Goal: Task Accomplishment & Management: Complete application form

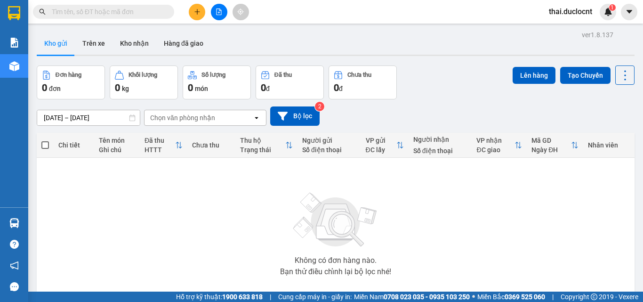
click at [198, 14] on icon "plus" at bounding box center [197, 11] width 7 height 7
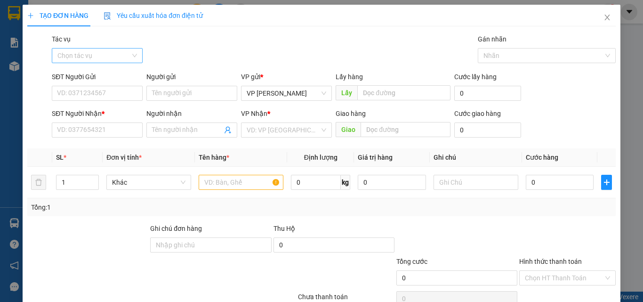
click at [92, 50] on input "Tác vụ" at bounding box center [93, 55] width 73 height 14
click at [86, 92] on div "Nhập hàng kho nhận" at bounding box center [96, 89] width 79 height 10
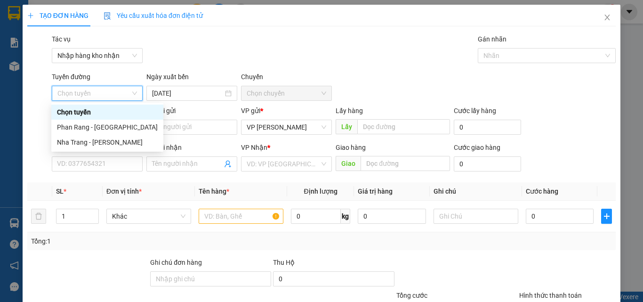
click at [265, 97] on span "Chọn chuyến" at bounding box center [287, 93] width 80 height 14
click at [75, 130] on div "Phan Rang - [GEOGRAPHIC_DATA]" at bounding box center [107, 127] width 101 height 10
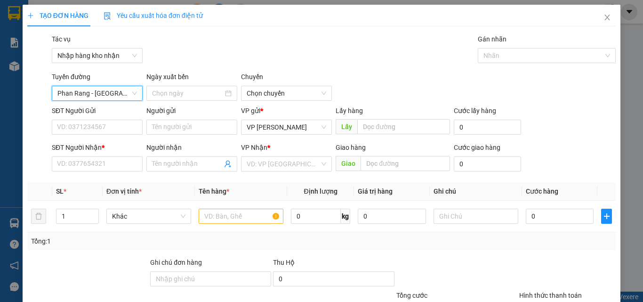
type input "[DATE]"
click at [287, 94] on span "04:30" at bounding box center [287, 93] width 80 height 14
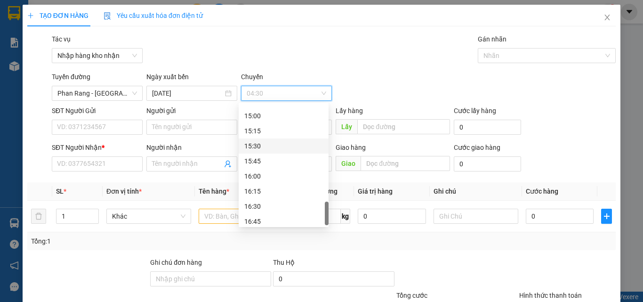
scroll to position [647, 0]
click at [258, 199] on div "16:30" at bounding box center [283, 202] width 79 height 10
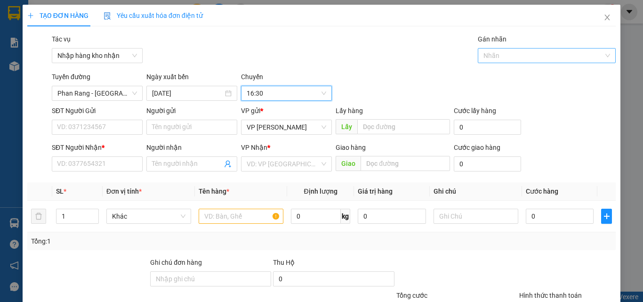
click at [518, 58] on div at bounding box center [542, 55] width 124 height 11
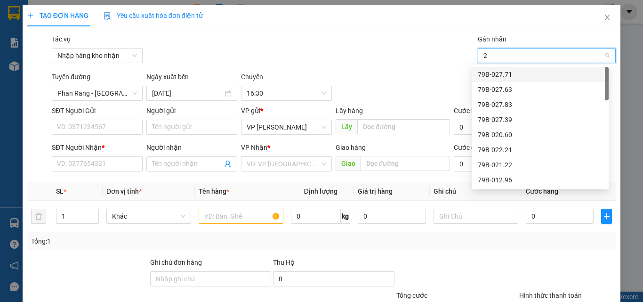
type input "22"
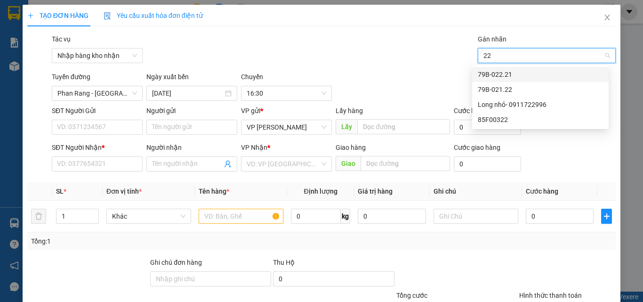
click at [504, 74] on div "79B-022.21" at bounding box center [540, 74] width 125 height 10
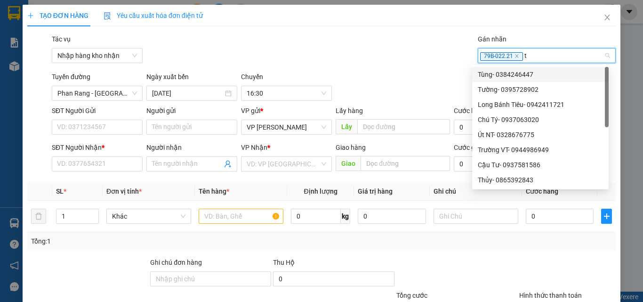
type input "tu"
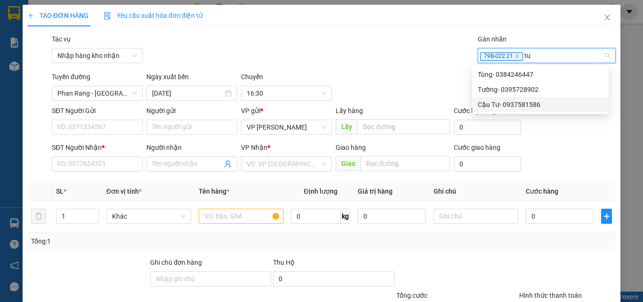
click at [494, 106] on div "Cậu Tư- 0937581586" at bounding box center [540, 104] width 125 height 10
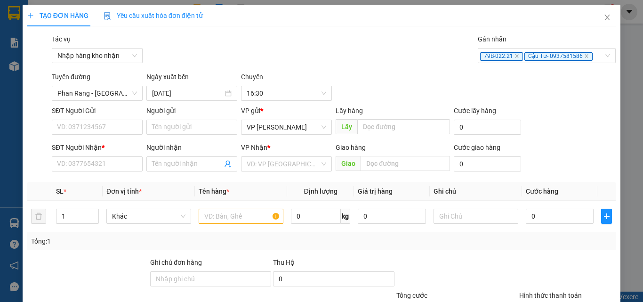
click at [102, 118] on div "SĐT Người Gửi" at bounding box center [97, 112] width 91 height 14
click at [98, 124] on input "SĐT Người Gửi" at bounding box center [97, 127] width 91 height 15
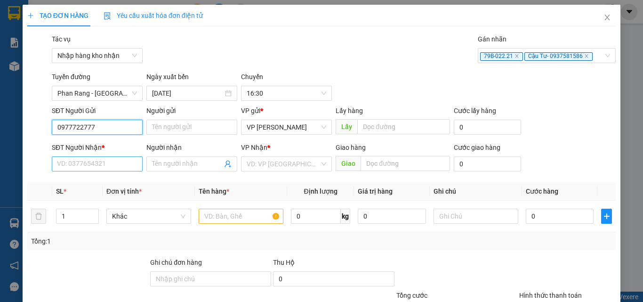
type input "0977722777"
click at [96, 161] on input "SĐT Người Nhận *" at bounding box center [97, 163] width 91 height 15
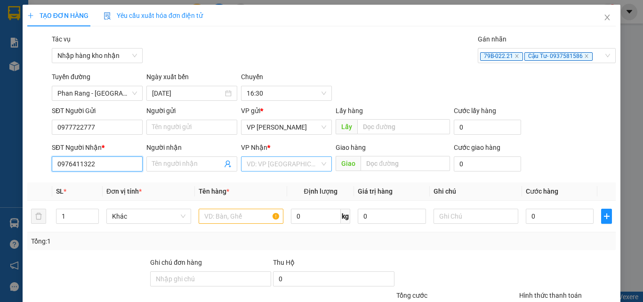
type input "0976411322"
click at [257, 158] on input "search" at bounding box center [283, 164] width 73 height 14
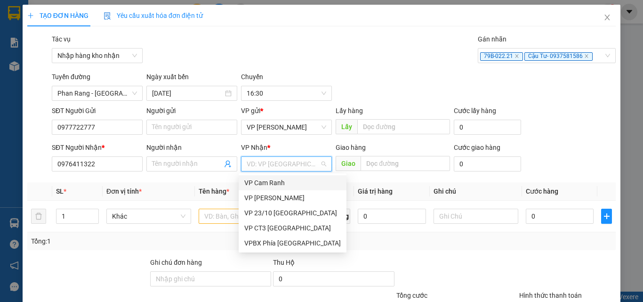
click at [280, 183] on div "VP Cam Ranh" at bounding box center [292, 182] width 96 height 10
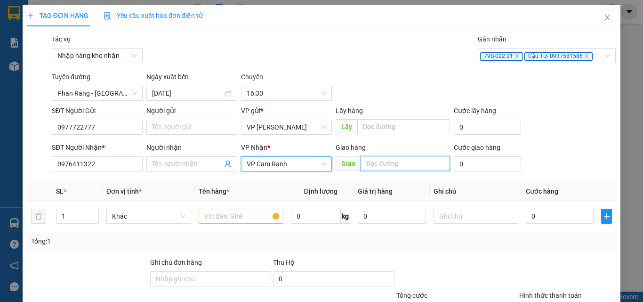
click at [369, 166] on input "text" at bounding box center [404, 163] width 89 height 15
type input "my ka"
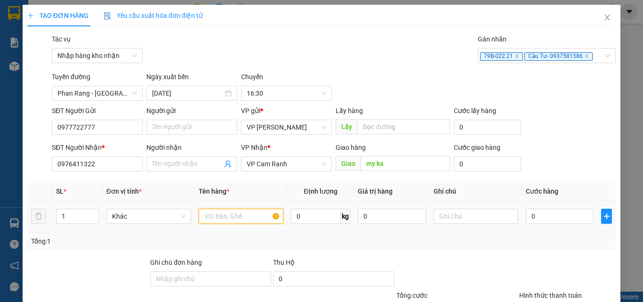
click at [217, 215] on input "text" at bounding box center [241, 215] width 85 height 15
type input "thung"
click at [555, 215] on input "0" at bounding box center [560, 215] width 68 height 15
type input "4"
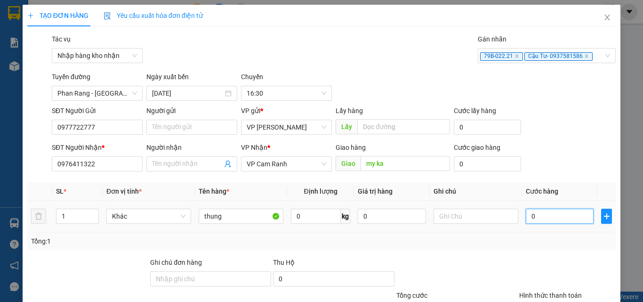
type input "4"
type input "40"
type input "400"
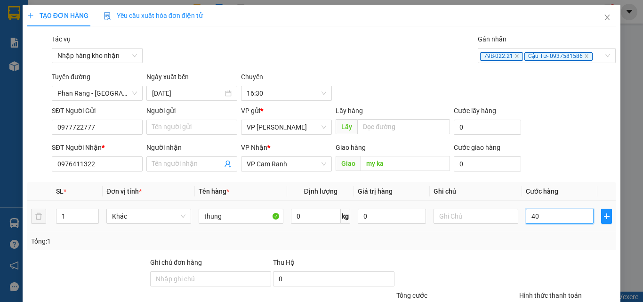
type input "400"
type input "4.000"
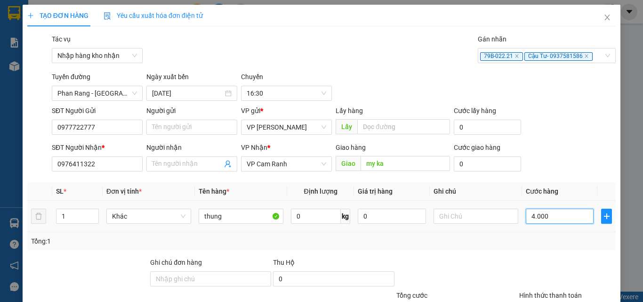
type input "40.000"
type input "400.000"
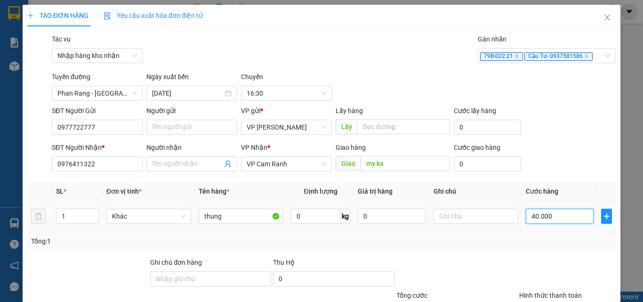
type input "400.000"
type input "40.000"
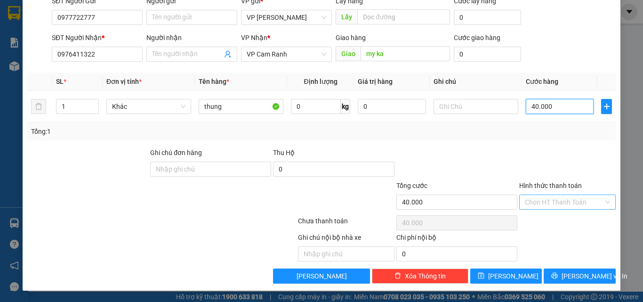
type input "40.000"
click at [547, 205] on input "Hình thức thanh toán" at bounding box center [564, 202] width 79 height 14
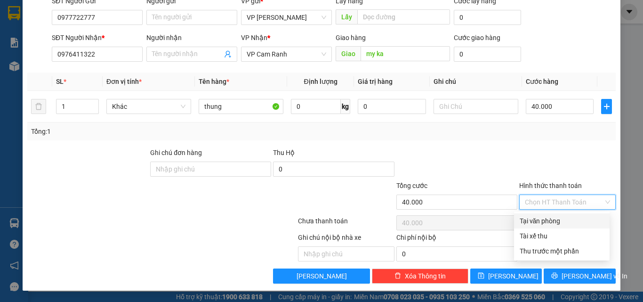
click at [538, 224] on div "Tại văn phòng" at bounding box center [561, 220] width 84 height 10
type input "0"
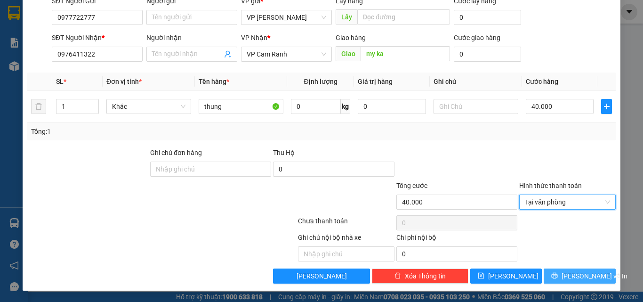
click at [573, 281] on button "[PERSON_NAME] và In" at bounding box center [579, 275] width 72 height 15
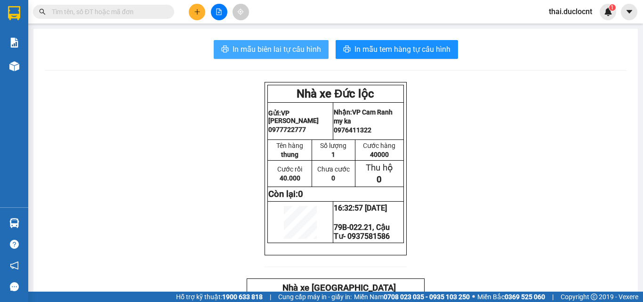
click at [244, 54] on span "In mẫu biên lai tự cấu hình" at bounding box center [276, 49] width 88 height 12
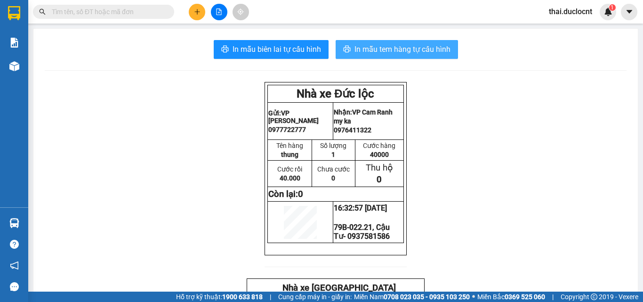
click at [434, 51] on span "In mẫu tem hàng tự cấu hình" at bounding box center [402, 49] width 96 height 12
